Goal: Navigation & Orientation: Find specific page/section

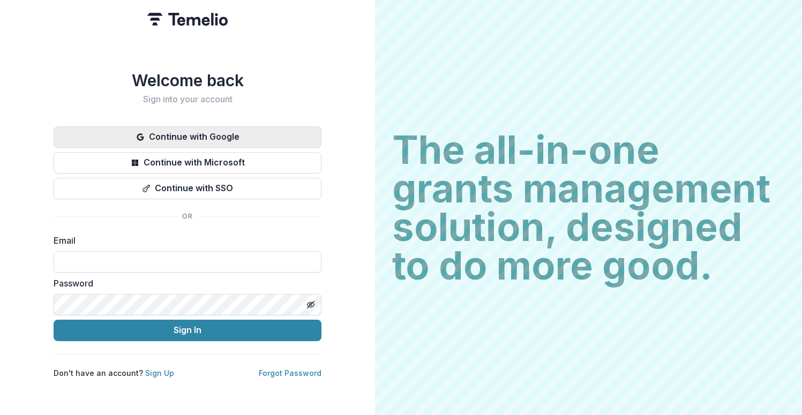
click at [213, 131] on button "Continue with Google" at bounding box center [188, 136] width 268 height 21
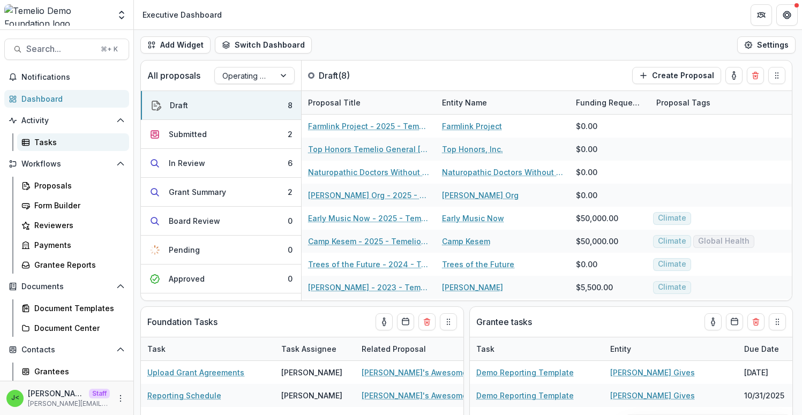
click at [74, 144] on div "Tasks" at bounding box center [77, 142] width 86 height 11
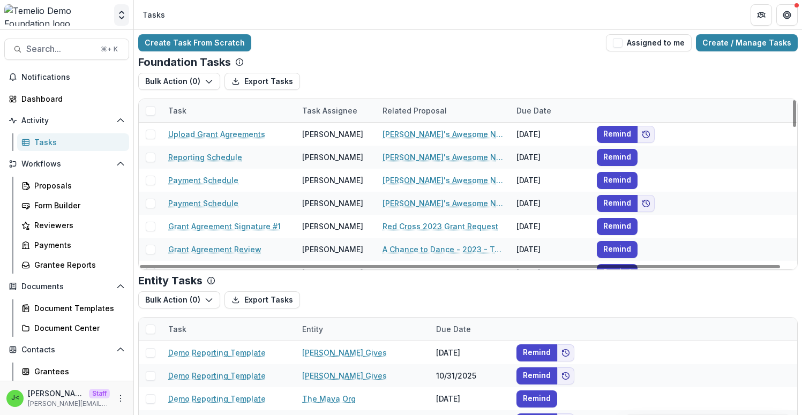
click at [117, 14] on icon "Open entity switcher" at bounding box center [121, 15] width 11 height 11
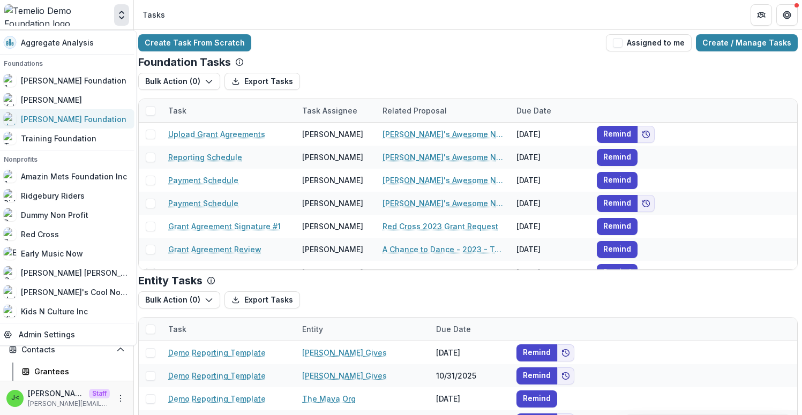
click at [92, 119] on div "[PERSON_NAME] Foundation" at bounding box center [66, 119] width 124 height 13
